Goal: Information Seeking & Learning: Learn about a topic

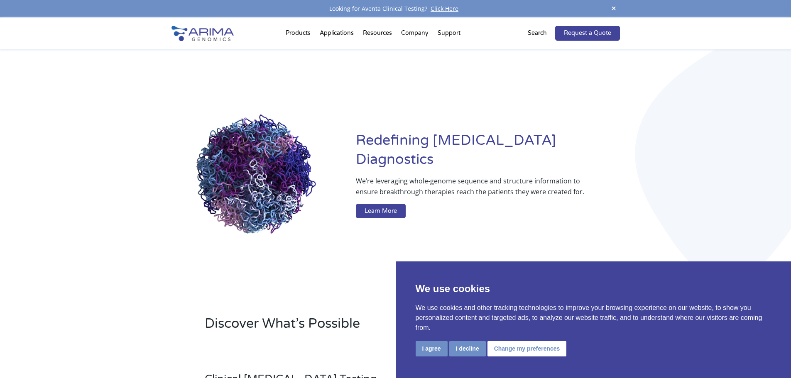
click at [457, 346] on div "I agree I decline Change my preferences" at bounding box center [594, 349] width 356 height 17
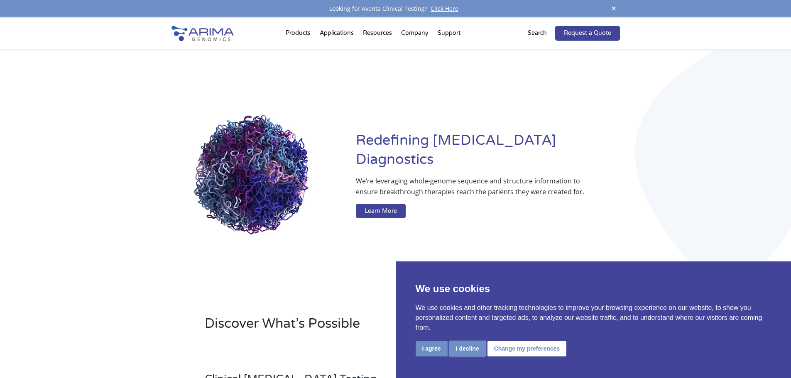
click at [456, 345] on button "I decline" at bounding box center [467, 348] width 37 height 15
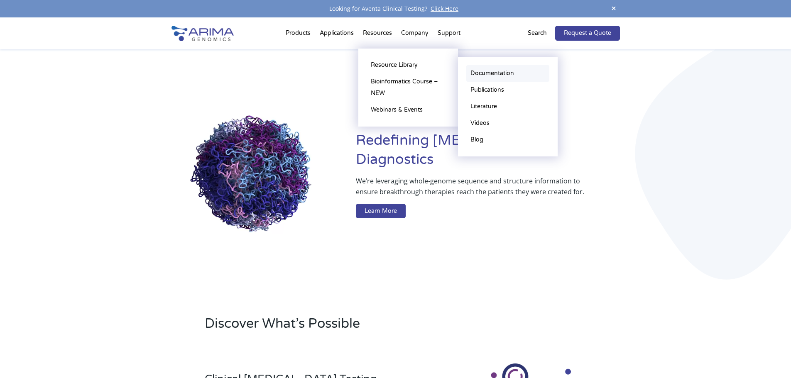
click at [504, 76] on link "Documentation" at bounding box center [507, 73] width 83 height 17
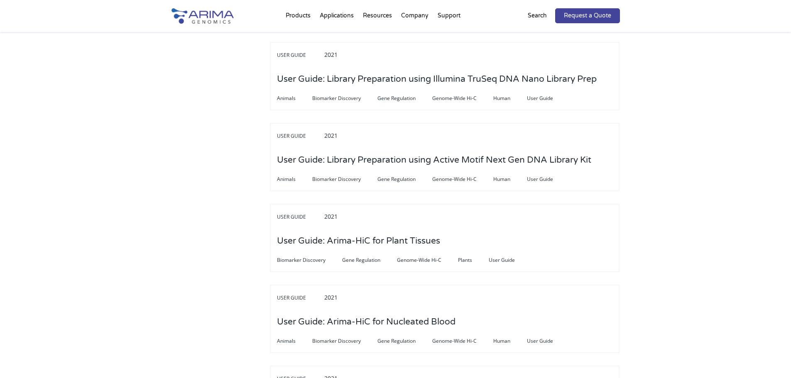
scroll to position [1959, 0]
